Goal: Task Accomplishment & Management: Manage account settings

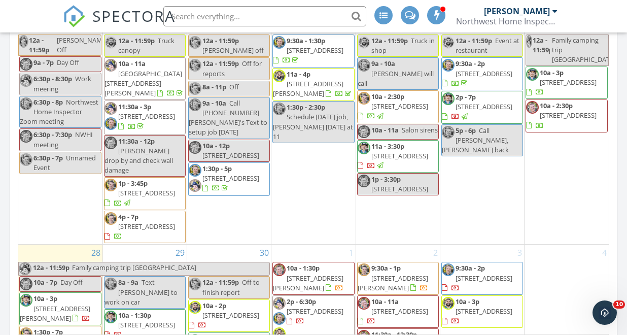
scroll to position [689, 0]
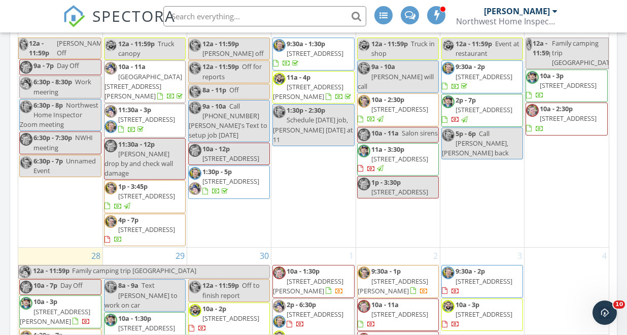
click at [572, 105] on span "10a - 2:30p 1217 N 148th Pl, Shoreline 98133" at bounding box center [566, 119] width 81 height 30
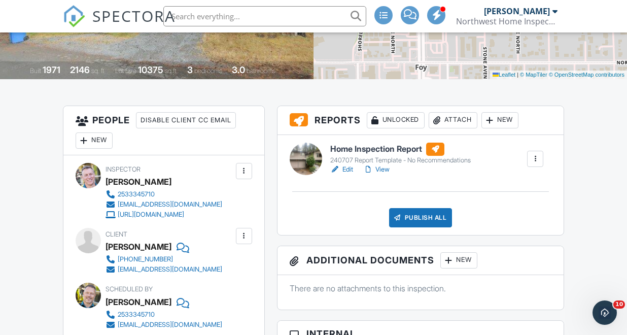
scroll to position [168, 0]
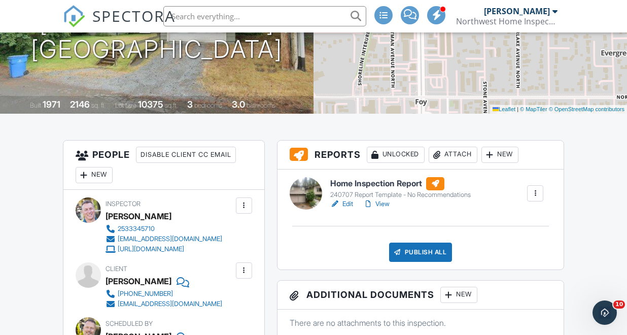
click at [349, 204] on link "Edit" at bounding box center [341, 204] width 23 height 10
